Goal: Use online tool/utility: Utilize a website feature to perform a specific function

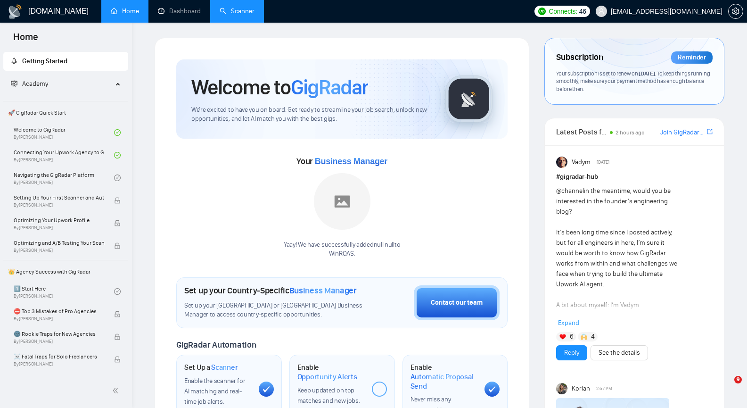
click at [236, 12] on link "Scanner" at bounding box center [237, 11] width 35 height 8
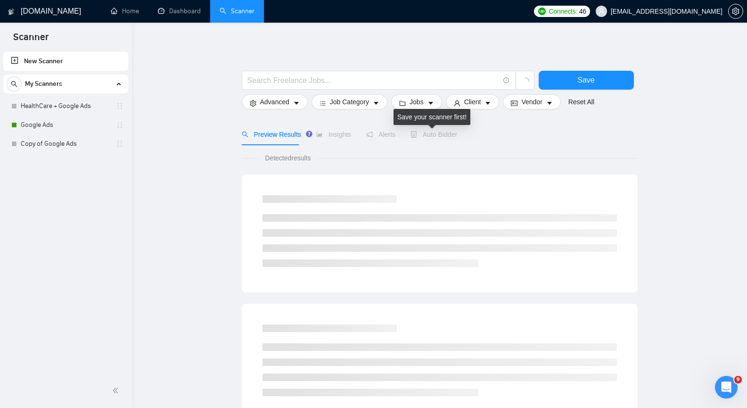
click at [432, 139] on div "Auto Bidder" at bounding box center [434, 134] width 47 height 10
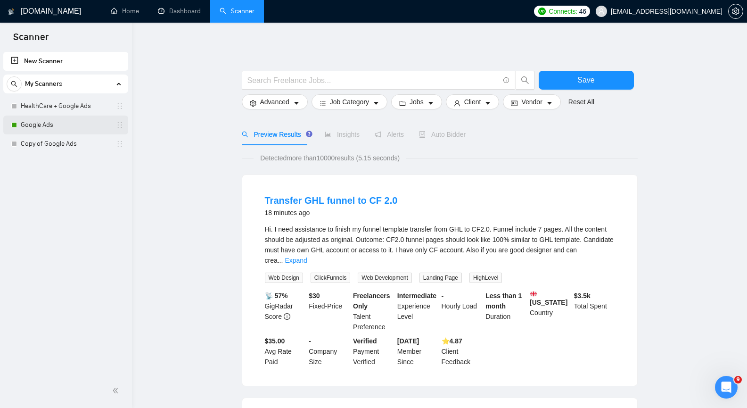
click at [63, 122] on link "Google Ads" at bounding box center [66, 124] width 90 height 19
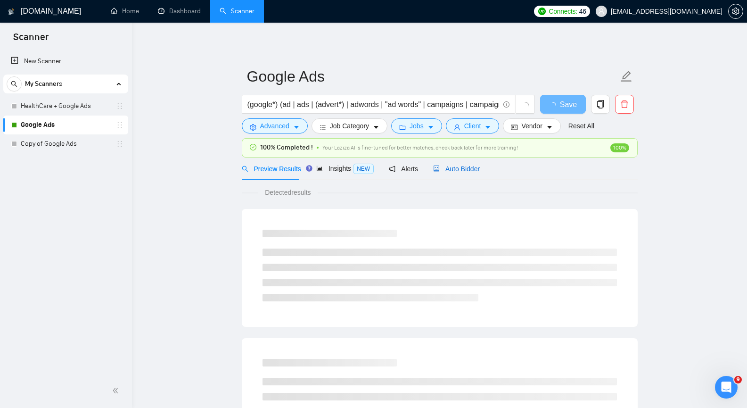
click at [466, 169] on span "Auto Bidder" at bounding box center [456, 169] width 47 height 8
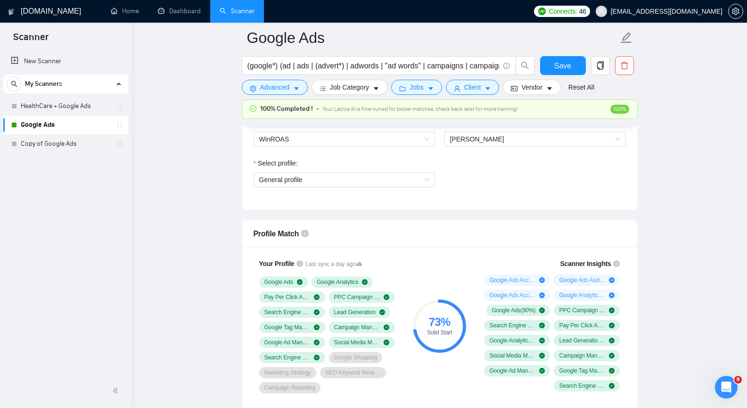
scroll to position [518, 0]
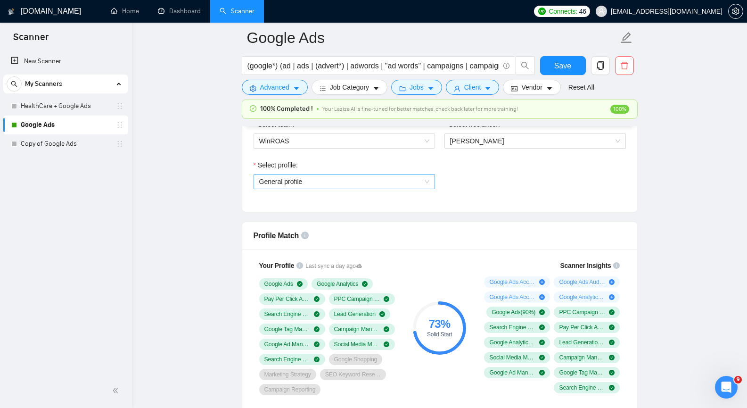
click at [424, 178] on span "General profile" at bounding box center [344, 181] width 170 height 14
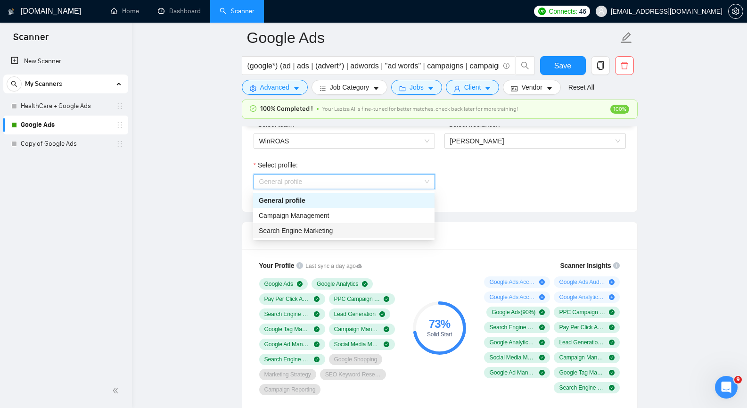
click at [331, 229] on span "Search Engine Marketing" at bounding box center [296, 231] width 74 height 8
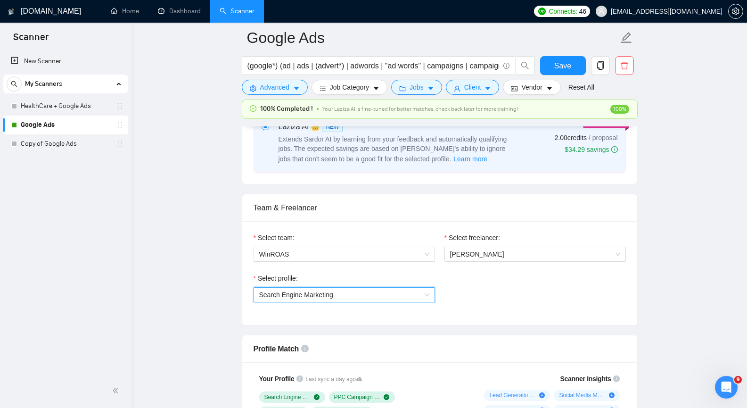
scroll to position [377, 0]
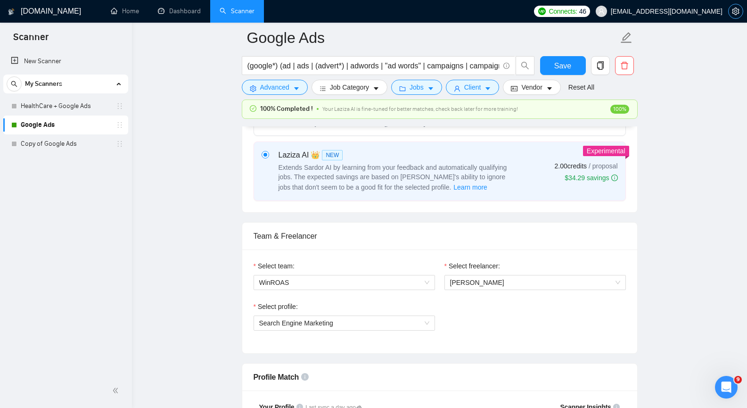
click at [732, 10] on icon "setting" at bounding box center [735, 12] width 7 height 8
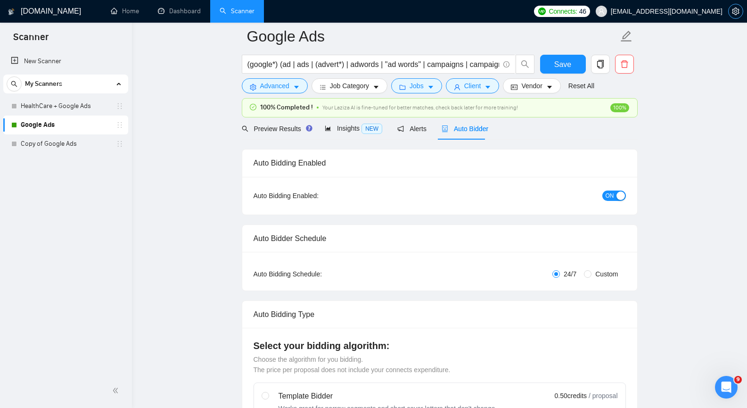
scroll to position [0, 0]
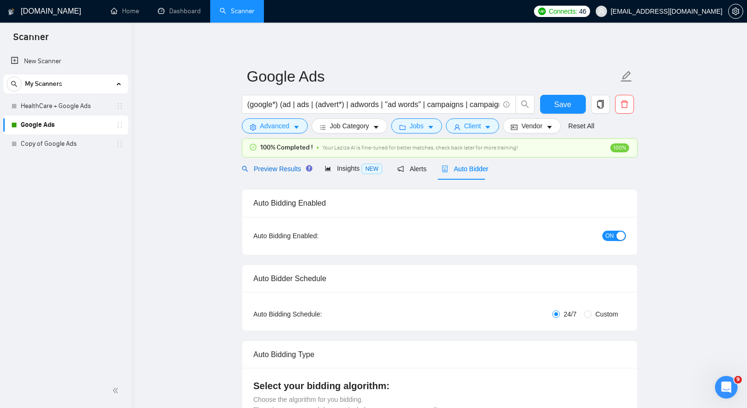
click at [255, 170] on span "Preview Results" at bounding box center [276, 169] width 68 height 8
